Goal: Information Seeking & Learning: Understand process/instructions

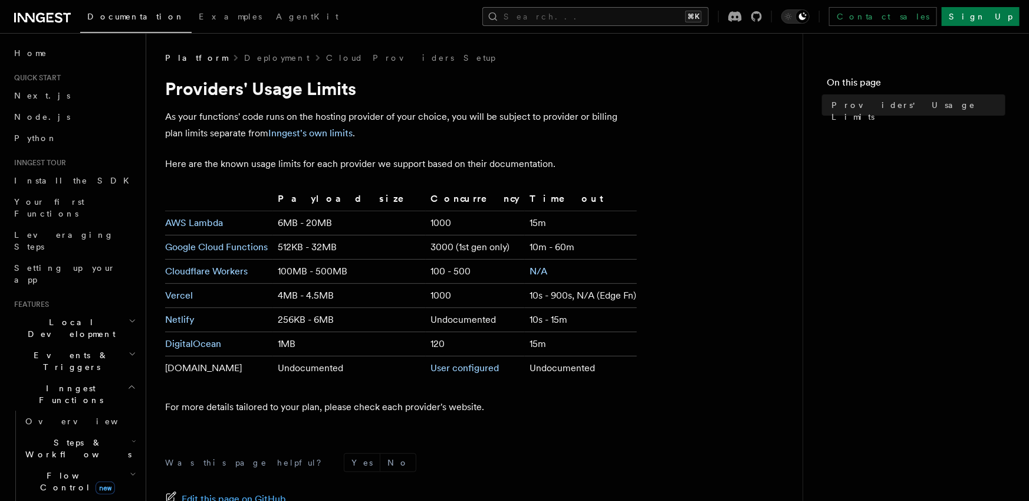
click at [675, 19] on button "Search... ⌘K" at bounding box center [595, 16] width 226 height 19
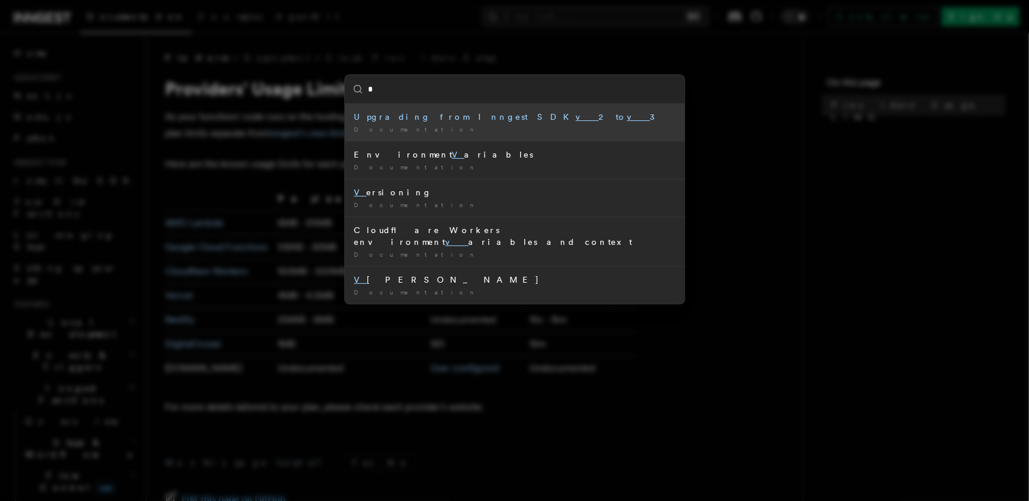
type input "**"
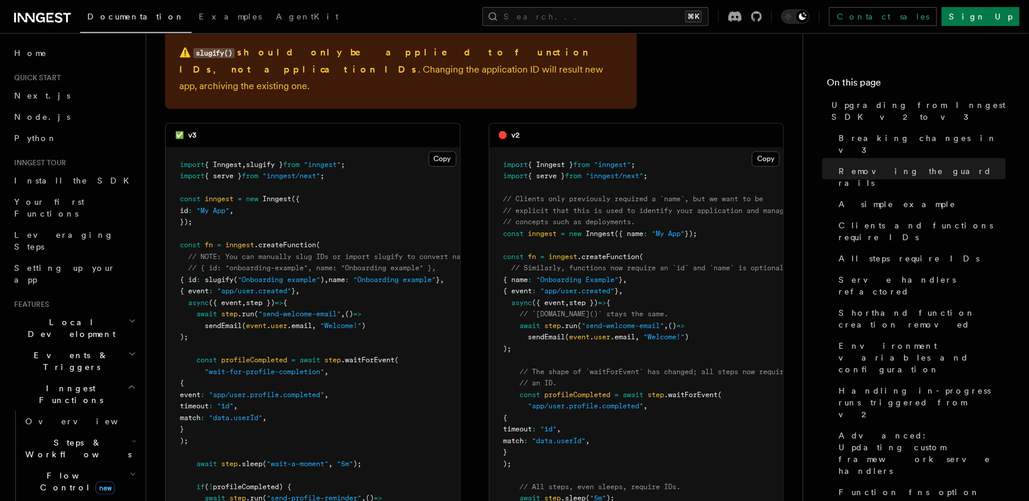
scroll to position [1109, 0]
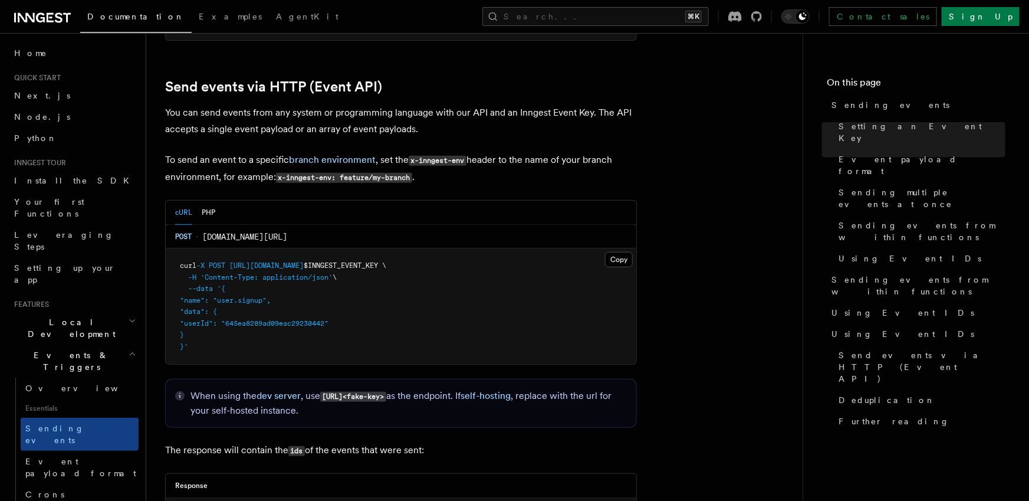
scroll to position [2436, 0]
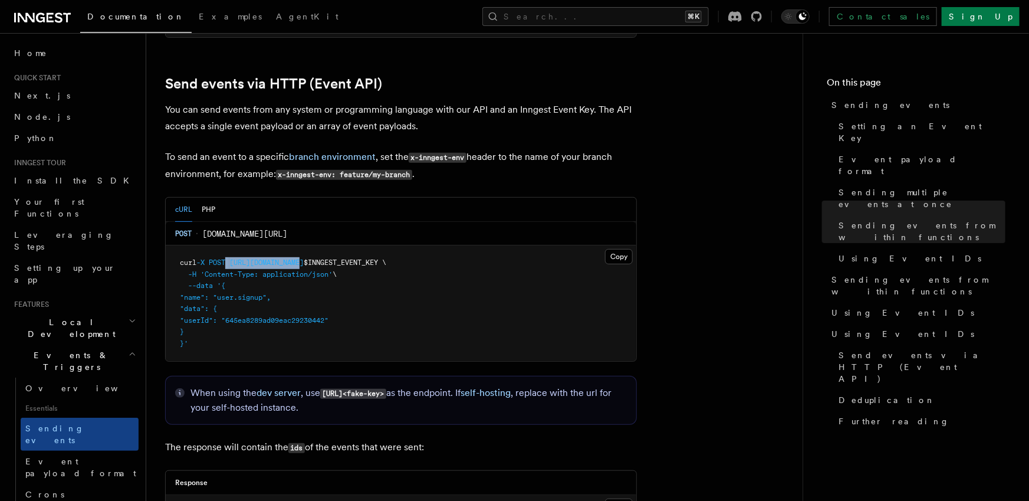
drag, startPoint x: 306, startPoint y: 245, endPoint x: 233, endPoint y: 248, distance: 73.2
click at [233, 248] on pre "curl -X POST [URL][DOMAIN_NAME] $INNGEST_EVENT_KEY \ -H 'Content-Type: applicat…" at bounding box center [401, 303] width 471 height 116
copy span "[URL][DOMAIN_NAME]"
click at [621, 249] on button "Copy Copied" at bounding box center [619, 256] width 28 height 15
